Goal: Find contact information: Find contact information

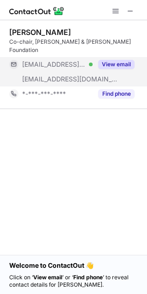
click at [116, 60] on button "View email" at bounding box center [116, 64] width 36 height 9
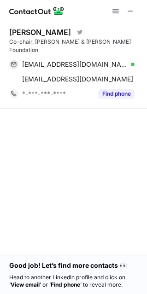
drag, startPoint x: 112, startPoint y: 82, endPoint x: 115, endPoint y: 111, distance: 28.7
click at [112, 89] on button "Find phone" at bounding box center [116, 93] width 36 height 9
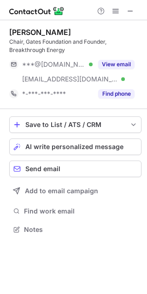
scroll to position [223, 147]
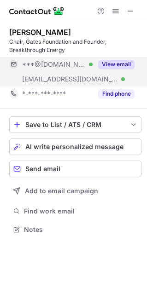
click at [119, 64] on button "View email" at bounding box center [116, 64] width 36 height 9
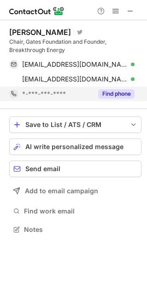
click at [117, 93] on button "Find phone" at bounding box center [116, 93] width 36 height 9
